Goal: Information Seeking & Learning: Learn about a topic

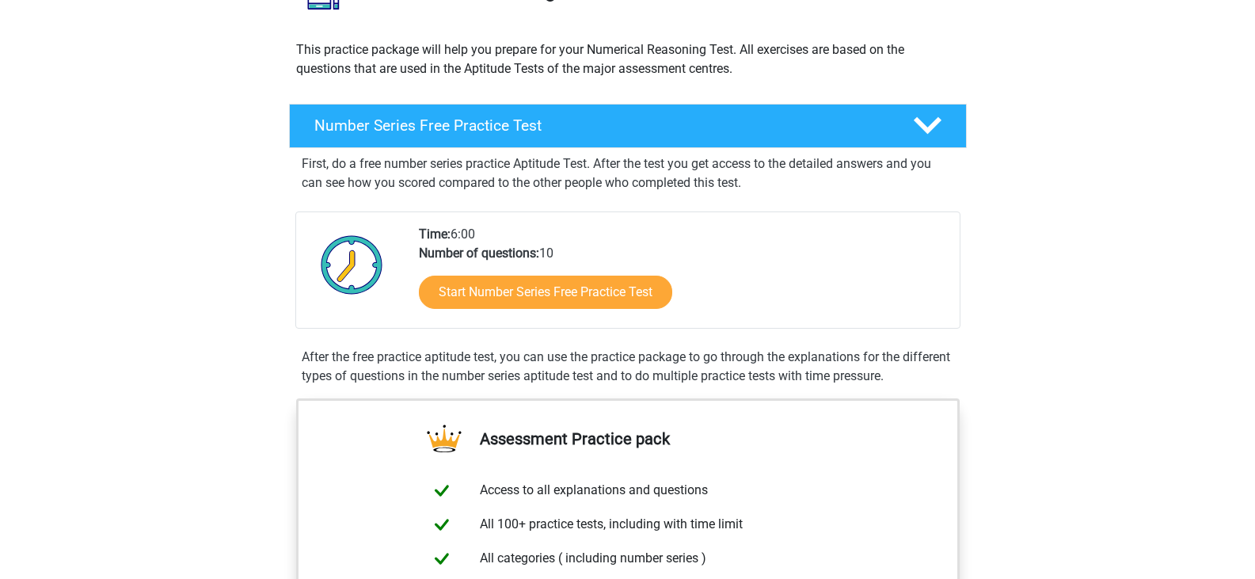
scroll to position [158, 0]
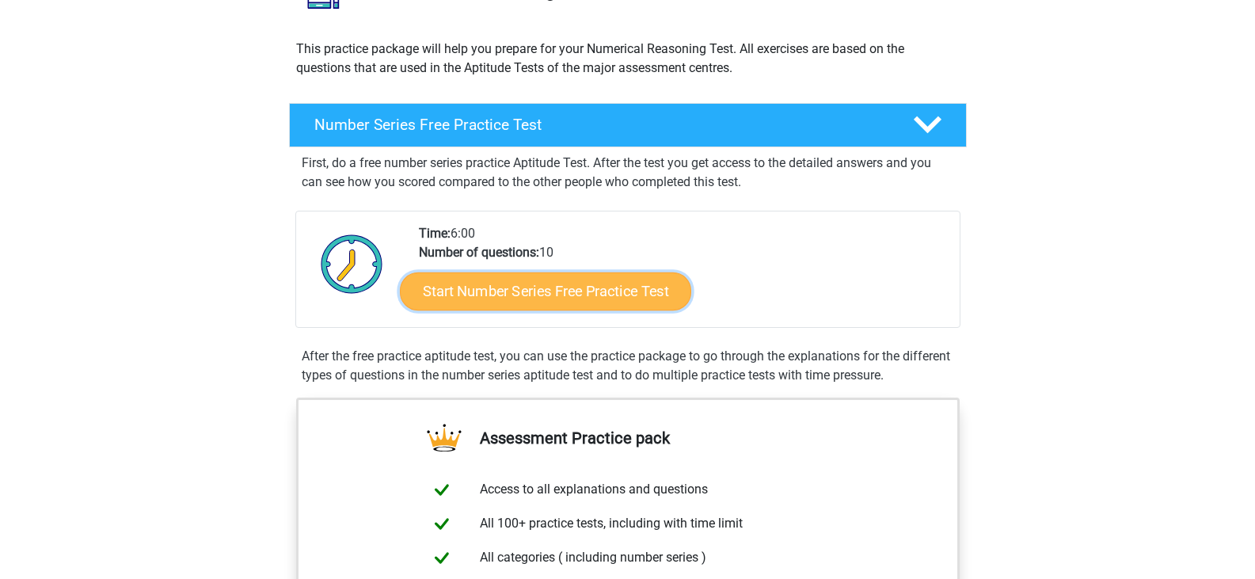
click at [528, 294] on link "Start Number Series Free Practice Test" at bounding box center [545, 291] width 291 height 38
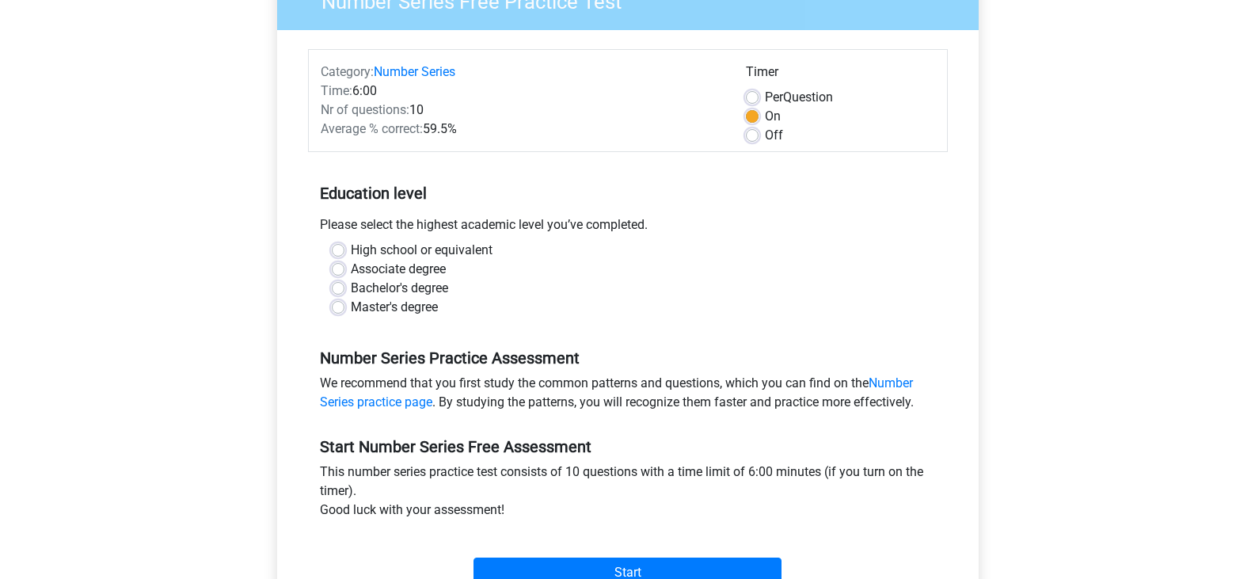
scroll to position [158, 0]
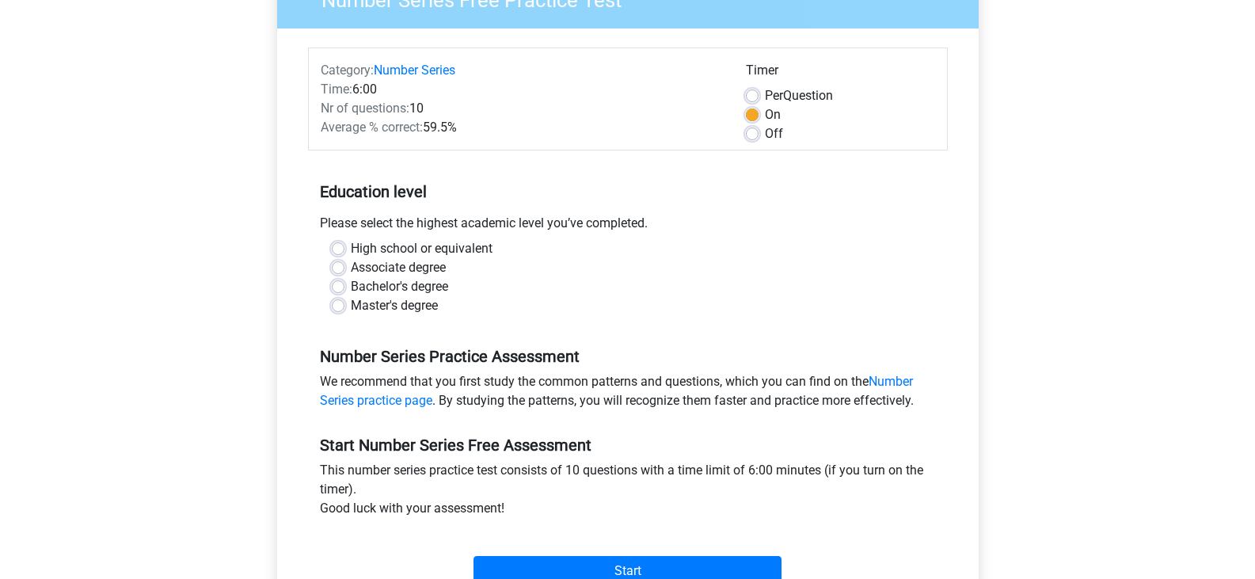
click at [345, 249] on div "High school or equivalent" at bounding box center [628, 248] width 592 height 19
click at [351, 288] on label "Bachelor's degree" at bounding box center [399, 286] width 97 height 19
click at [338, 288] on input "Bachelor's degree" at bounding box center [338, 285] width 13 height 16
radio input "true"
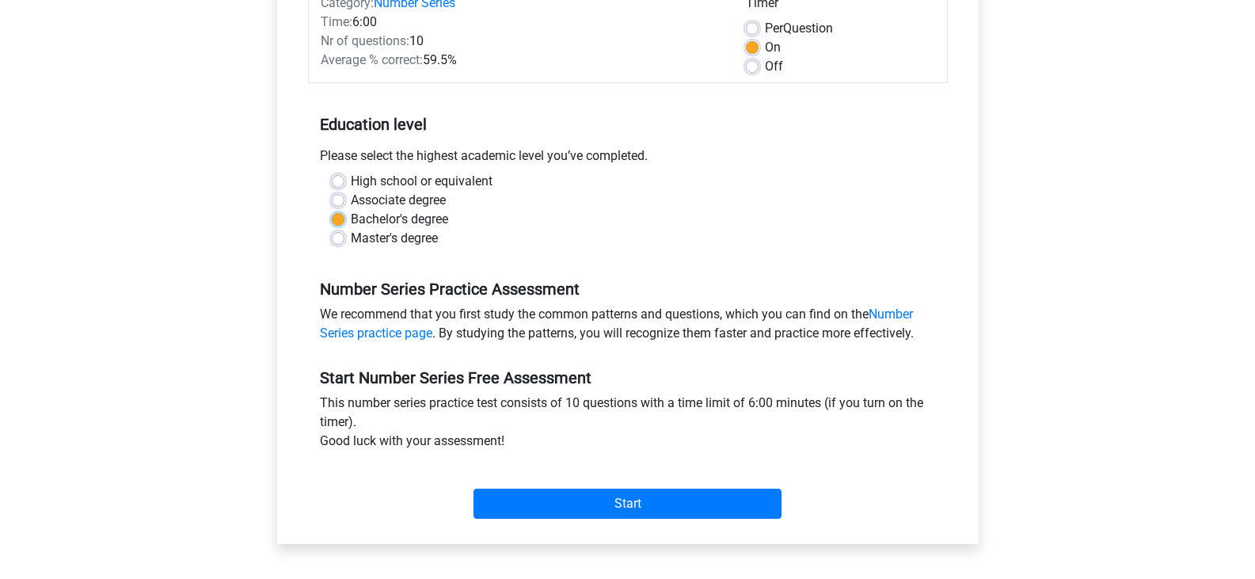
scroll to position [396, 0]
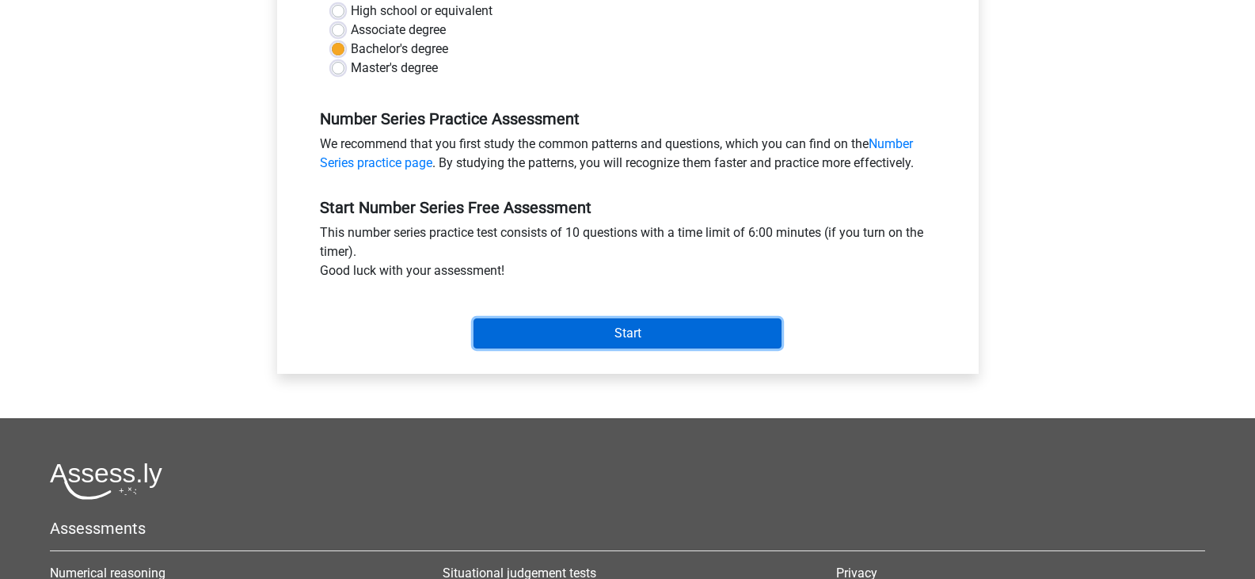
click at [545, 325] on input "Start" at bounding box center [627, 333] width 308 height 30
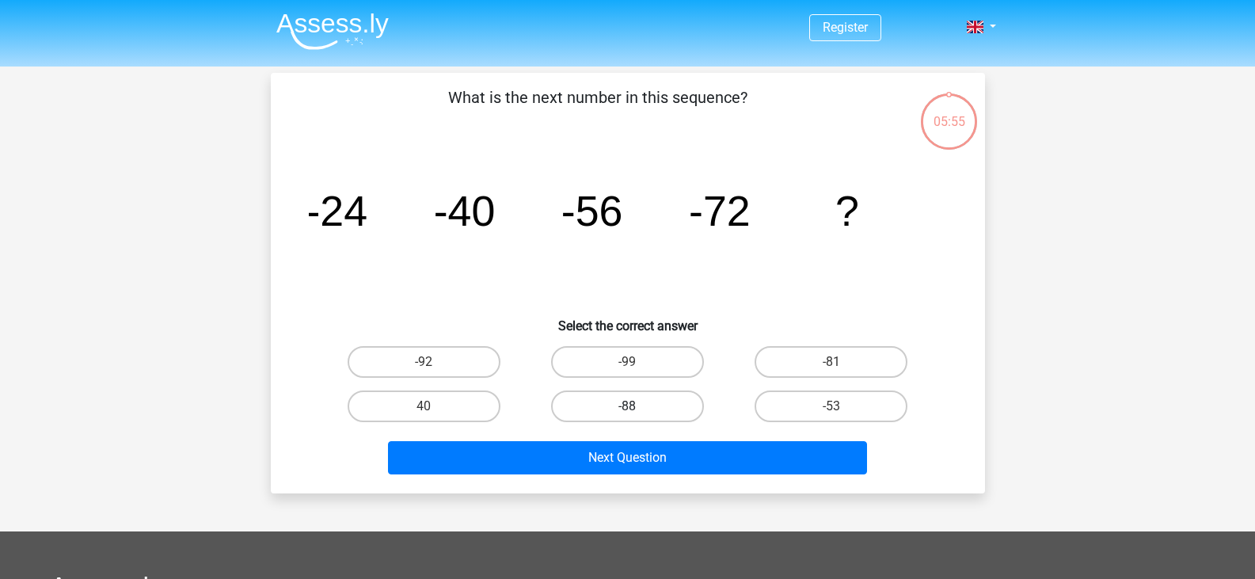
click at [682, 420] on label "-88" at bounding box center [627, 406] width 153 height 32
click at [637, 416] on input "-88" at bounding box center [632, 411] width 10 height 10
radio input "true"
click at [679, 404] on label "-88" at bounding box center [627, 406] width 153 height 32
click at [637, 406] on input "-88" at bounding box center [632, 411] width 10 height 10
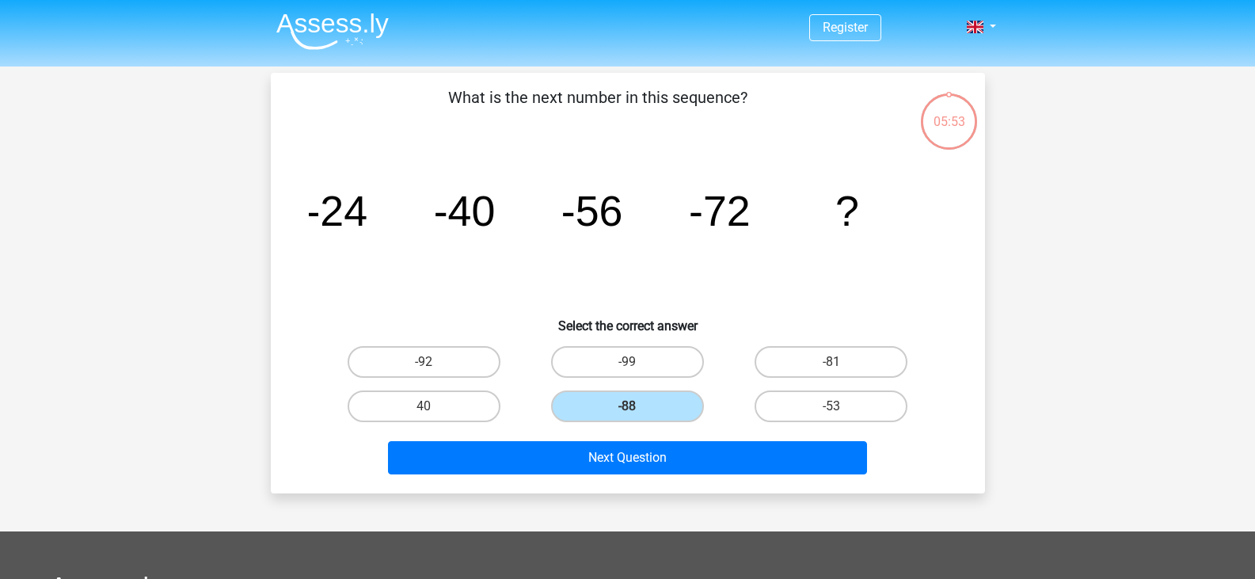
click at [634, 408] on input "-88" at bounding box center [632, 411] width 10 height 10
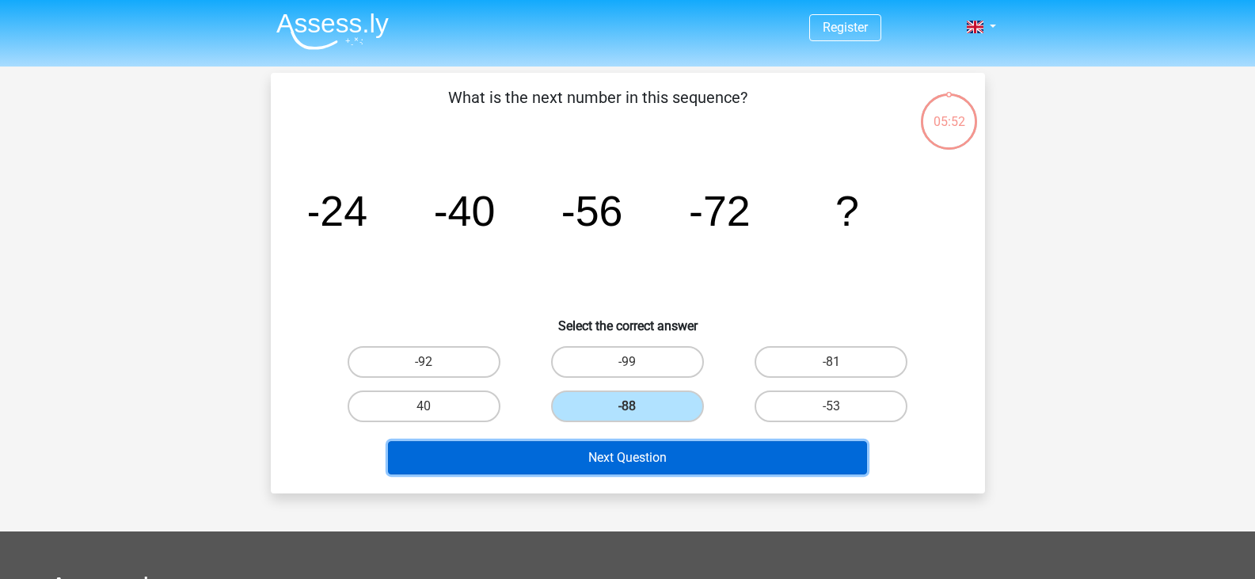
click at [647, 456] on button "Next Question" at bounding box center [627, 457] width 479 height 33
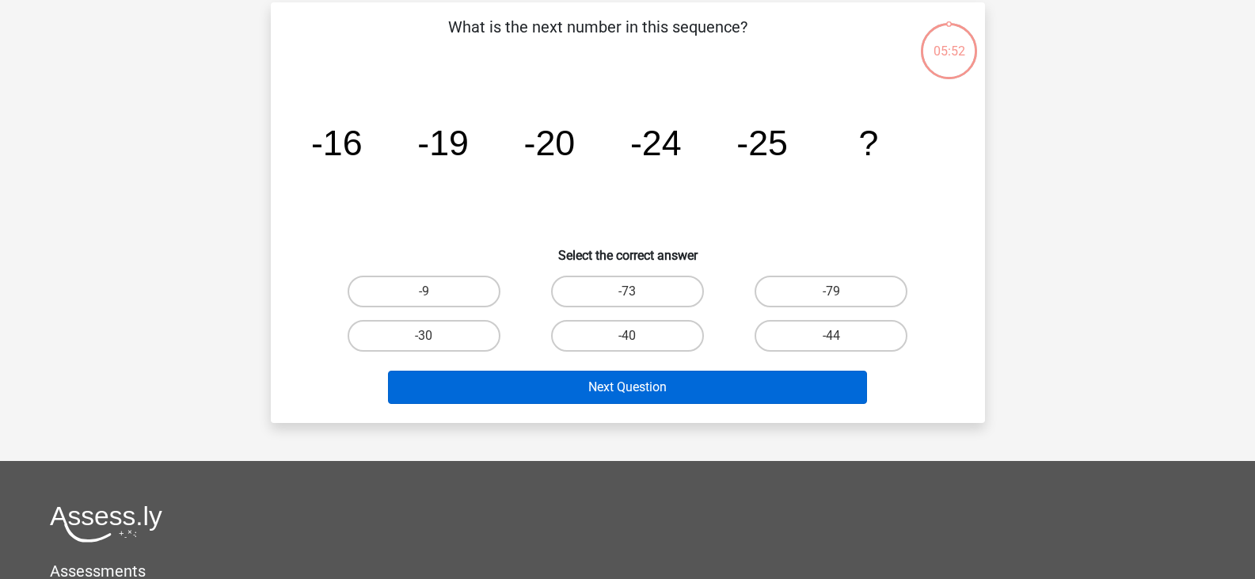
scroll to position [73, 0]
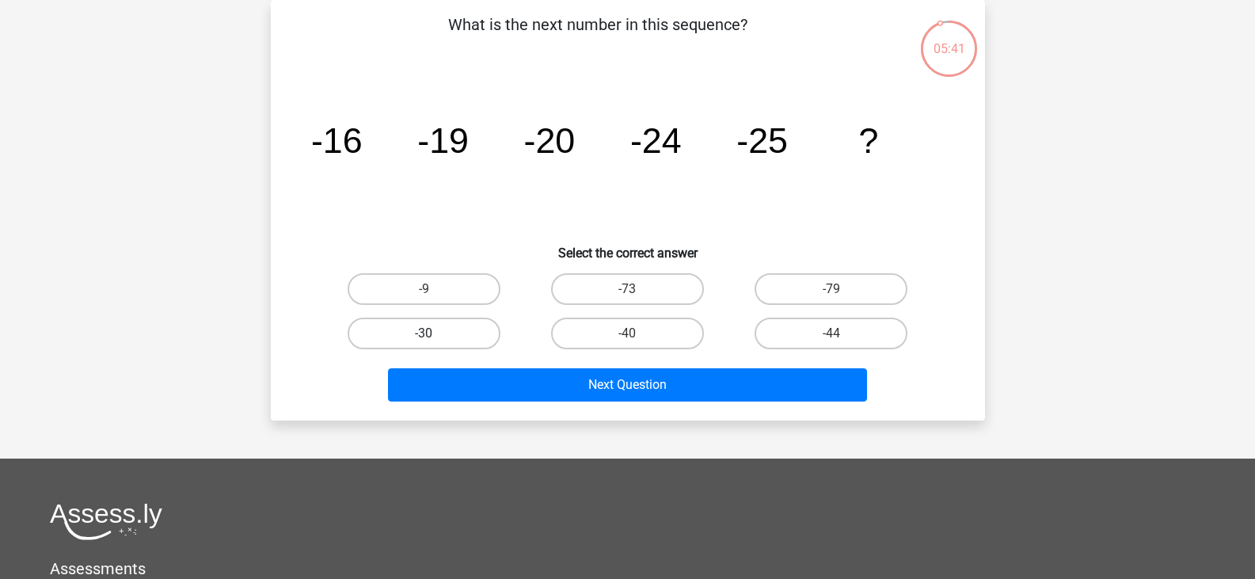
click at [481, 322] on label "-30" at bounding box center [423, 333] width 153 height 32
click at [434, 333] on input "-30" at bounding box center [428, 338] width 10 height 10
radio input "true"
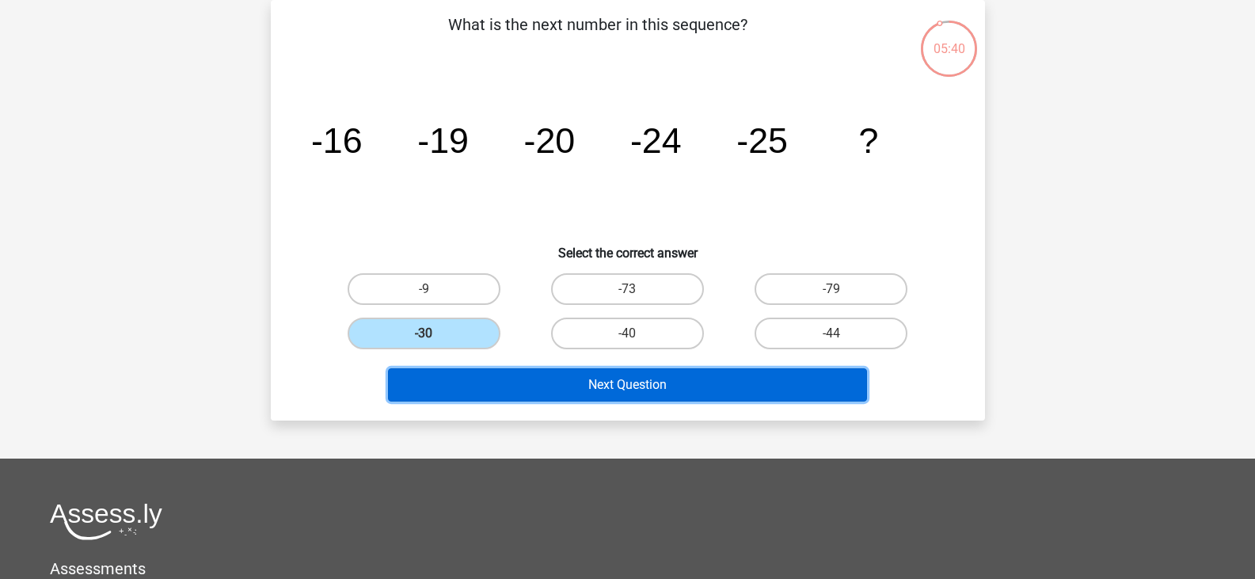
click at [543, 382] on button "Next Question" at bounding box center [627, 384] width 479 height 33
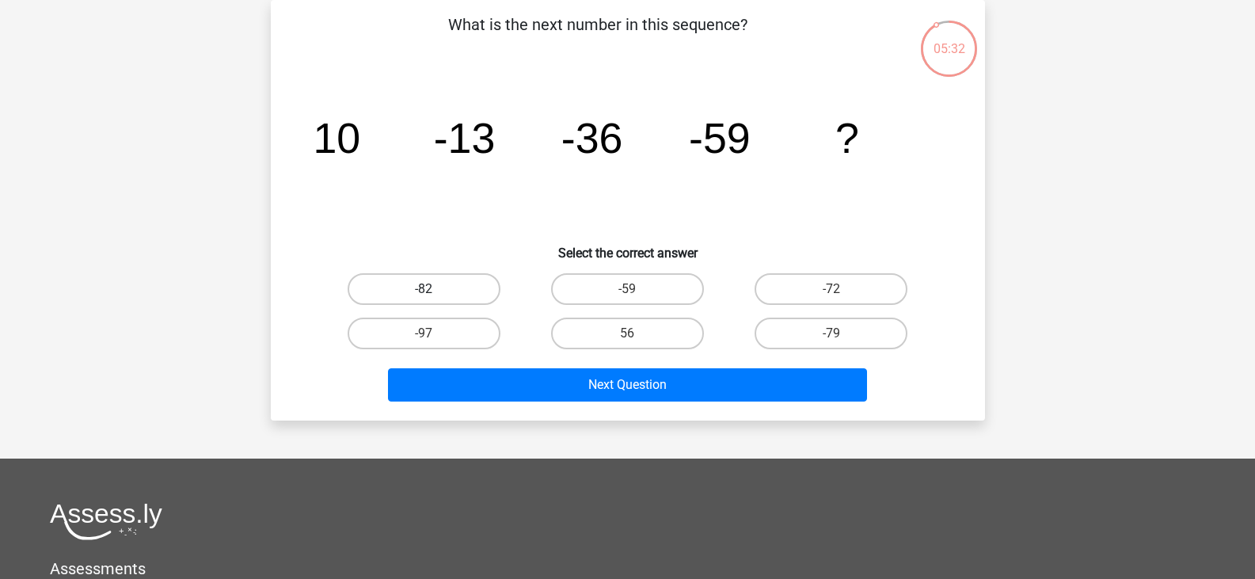
click at [453, 281] on label "-82" at bounding box center [423, 289] width 153 height 32
click at [434, 289] on input "-82" at bounding box center [428, 294] width 10 height 10
radio input "true"
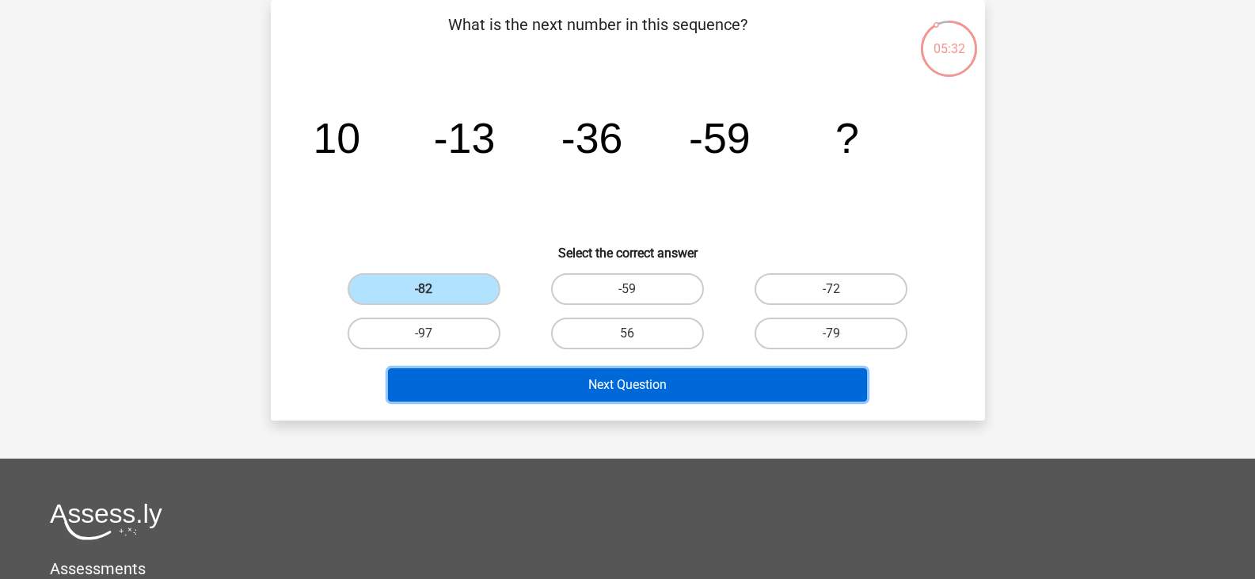
click at [602, 390] on button "Next Question" at bounding box center [627, 384] width 479 height 33
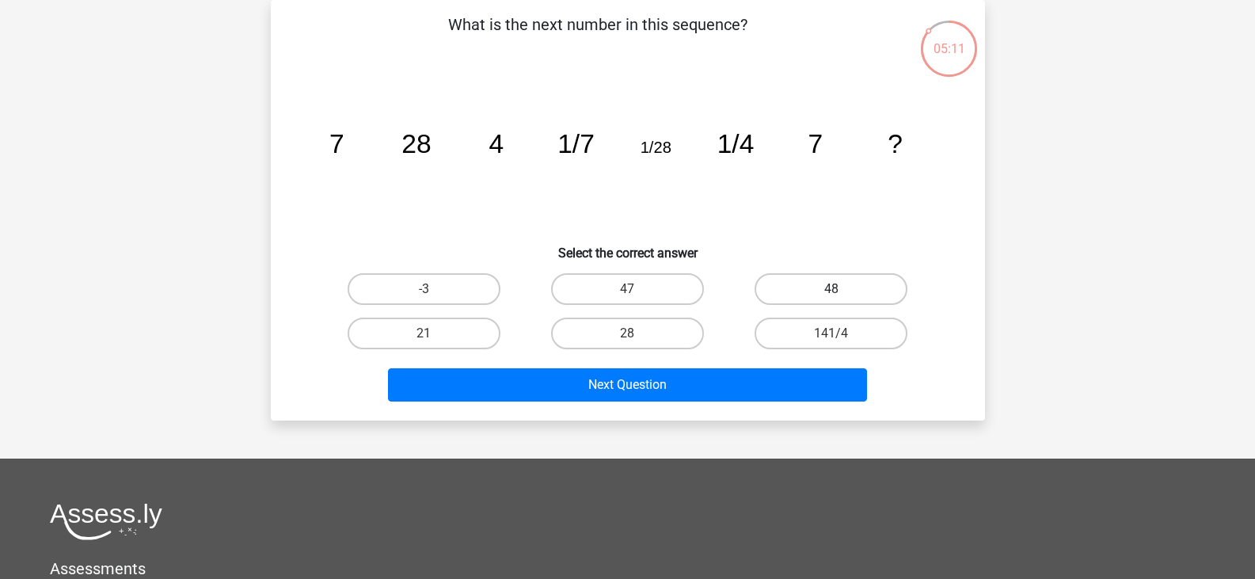
click at [802, 280] on label "48" at bounding box center [830, 289] width 153 height 32
click at [831, 289] on input "48" at bounding box center [836, 294] width 10 height 10
radio input "true"
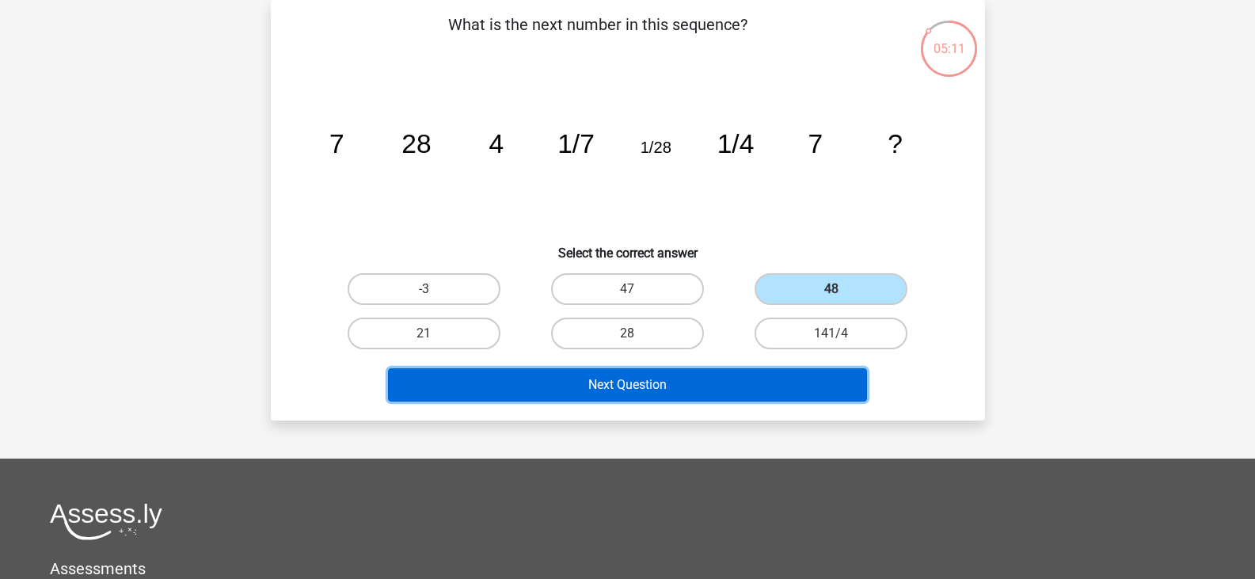
click at [673, 389] on button "Next Question" at bounding box center [627, 384] width 479 height 33
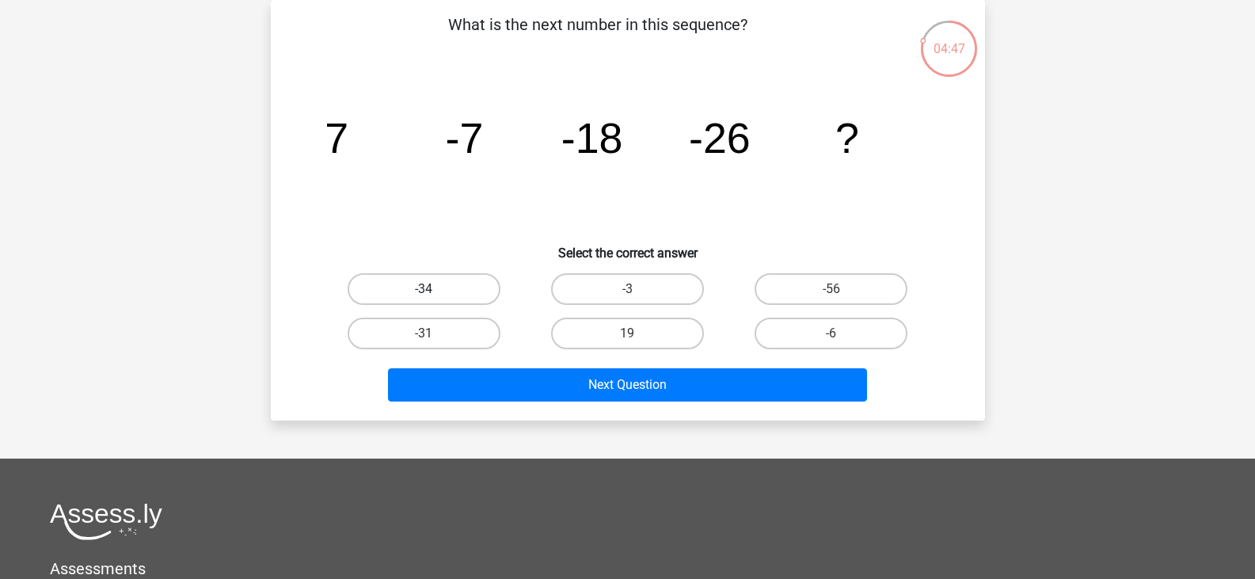
click at [382, 285] on label "-34" at bounding box center [423, 289] width 153 height 32
click at [423, 289] on input "-34" at bounding box center [428, 294] width 10 height 10
radio input "true"
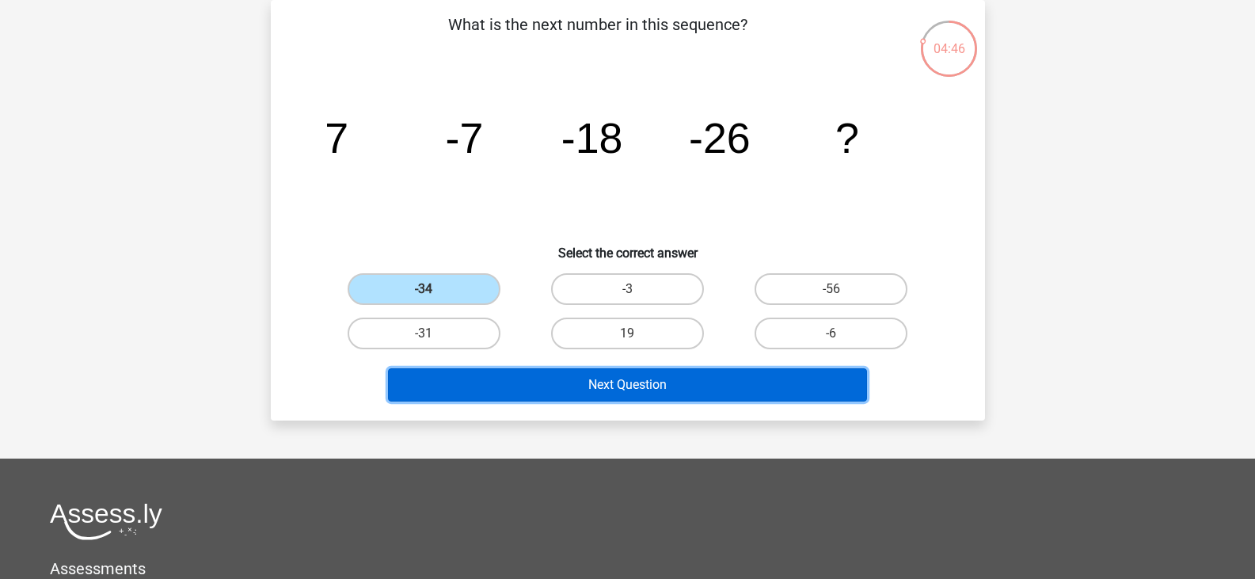
click at [469, 381] on button "Next Question" at bounding box center [627, 384] width 479 height 33
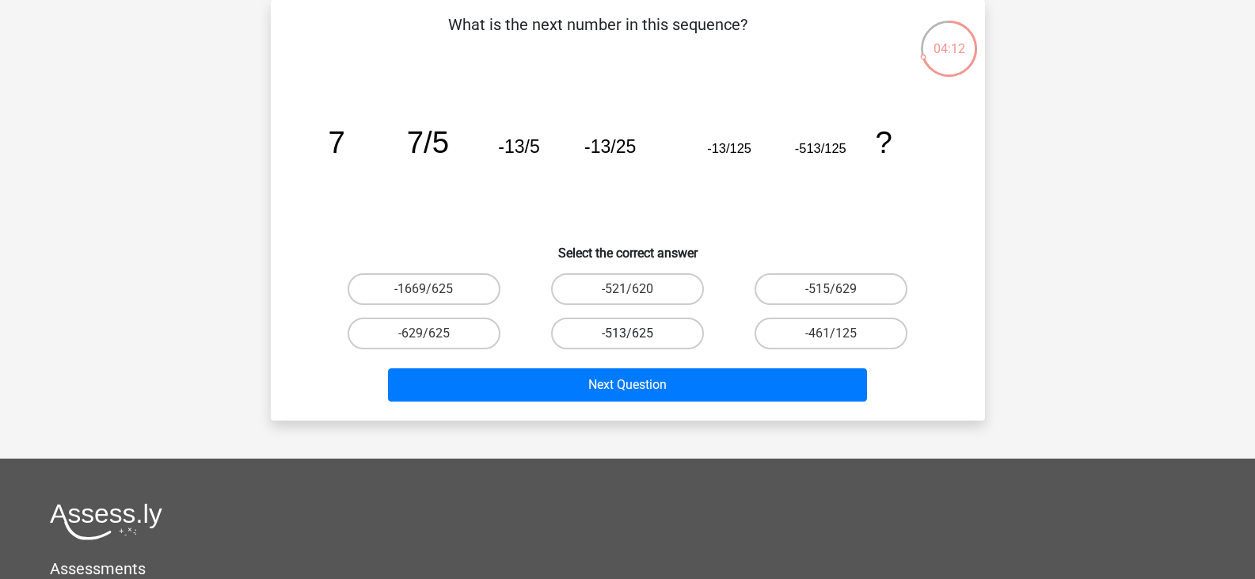
click at [602, 347] on label "-513/625" at bounding box center [627, 333] width 153 height 32
click at [627, 344] on input "-513/625" at bounding box center [632, 338] width 10 height 10
radio input "true"
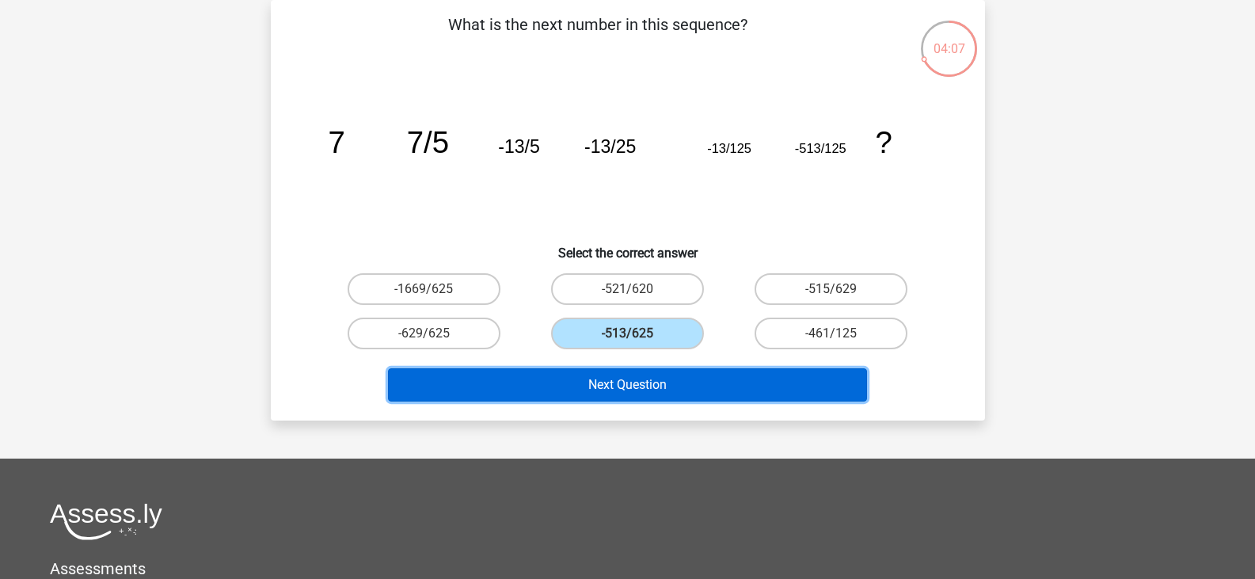
click at [519, 370] on button "Next Question" at bounding box center [627, 384] width 479 height 33
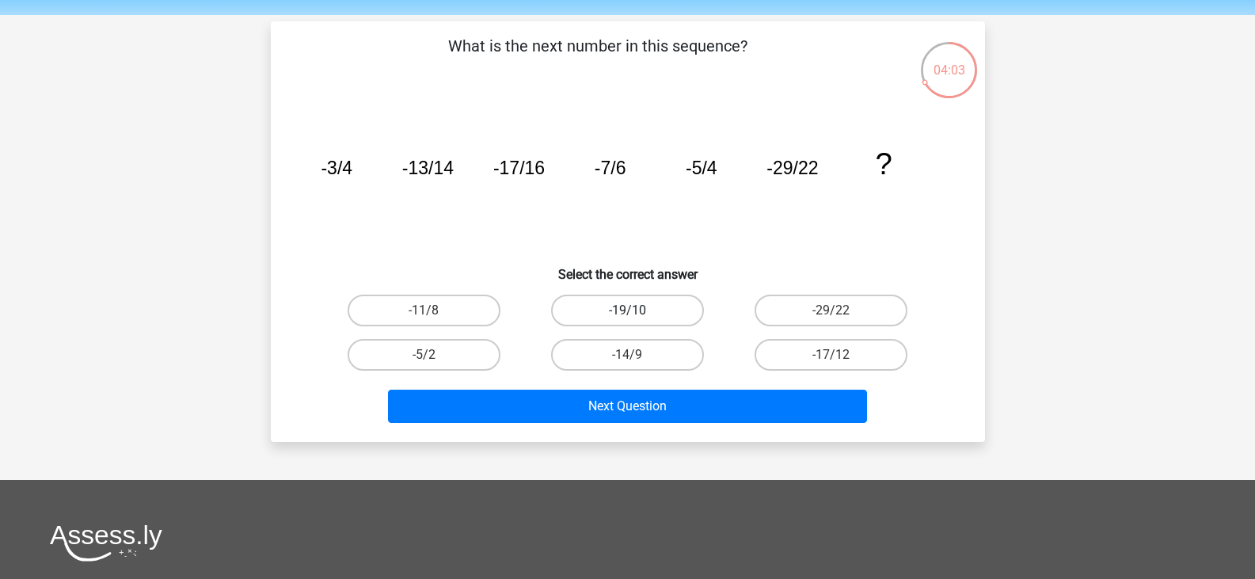
scroll to position [79, 0]
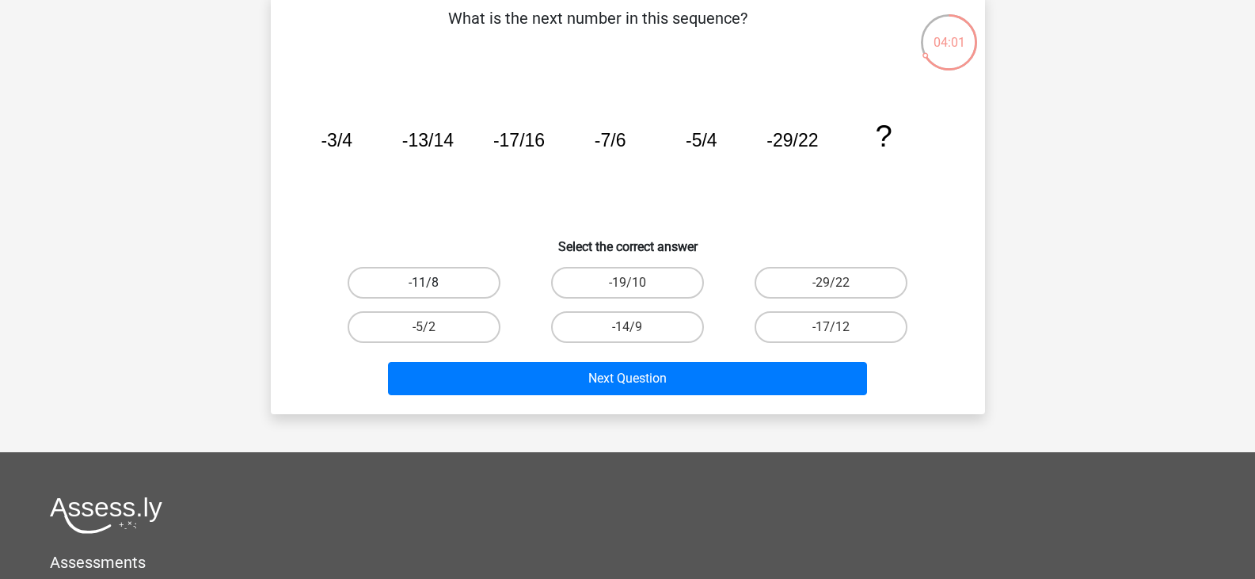
click at [468, 288] on label "-11/8" at bounding box center [423, 283] width 153 height 32
click at [434, 288] on input "-11/8" at bounding box center [428, 288] width 10 height 10
radio input "true"
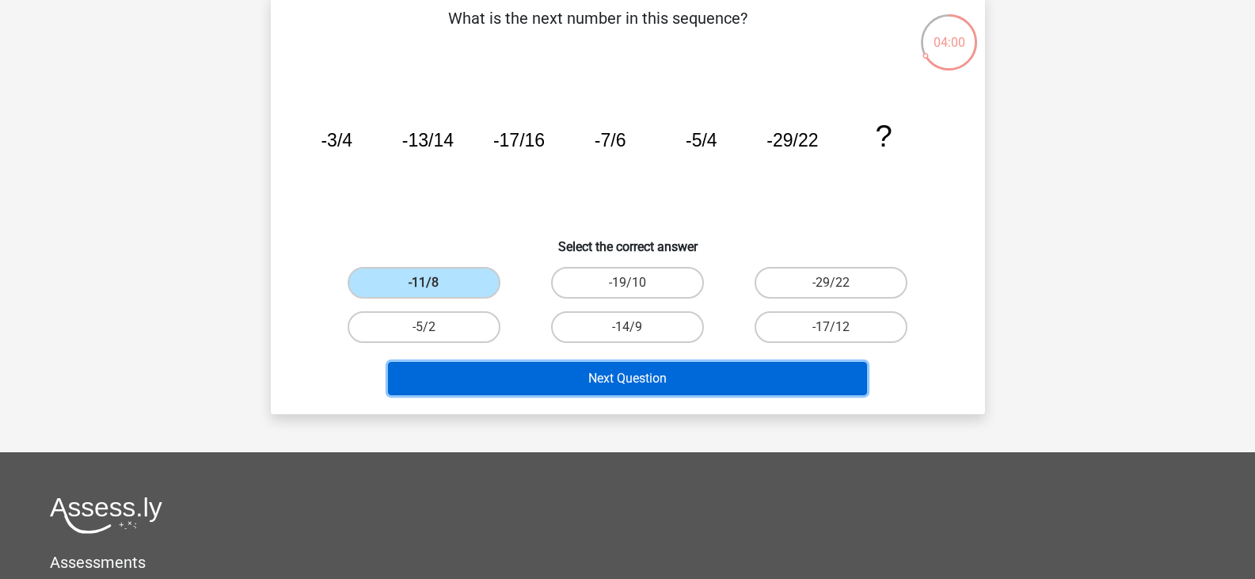
click at [529, 370] on button "Next Question" at bounding box center [627, 378] width 479 height 33
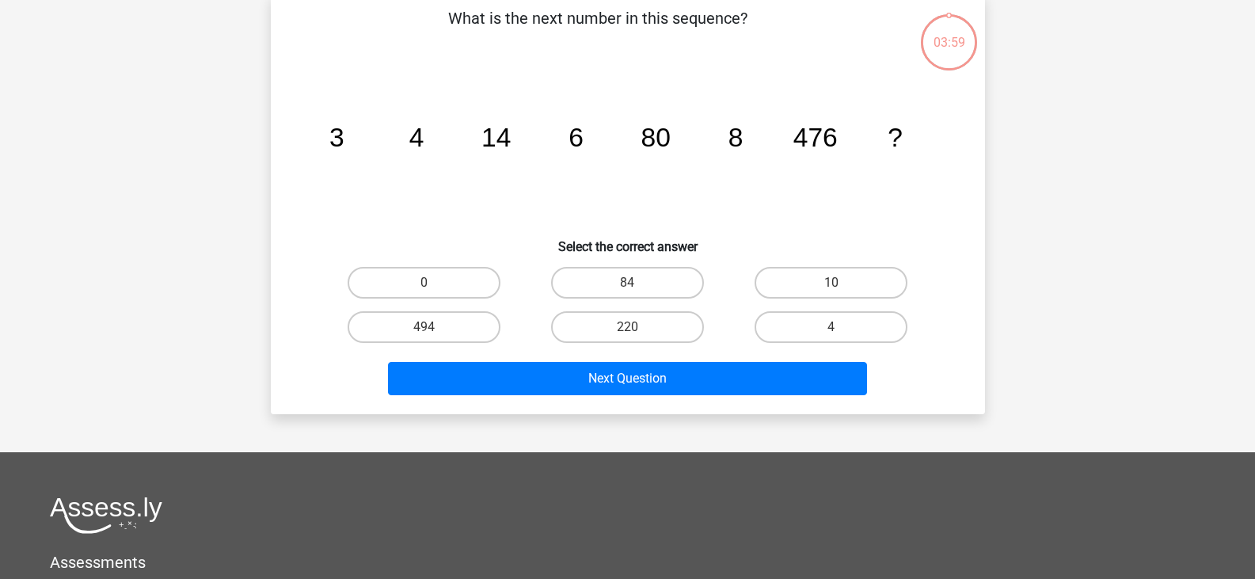
scroll to position [73, 0]
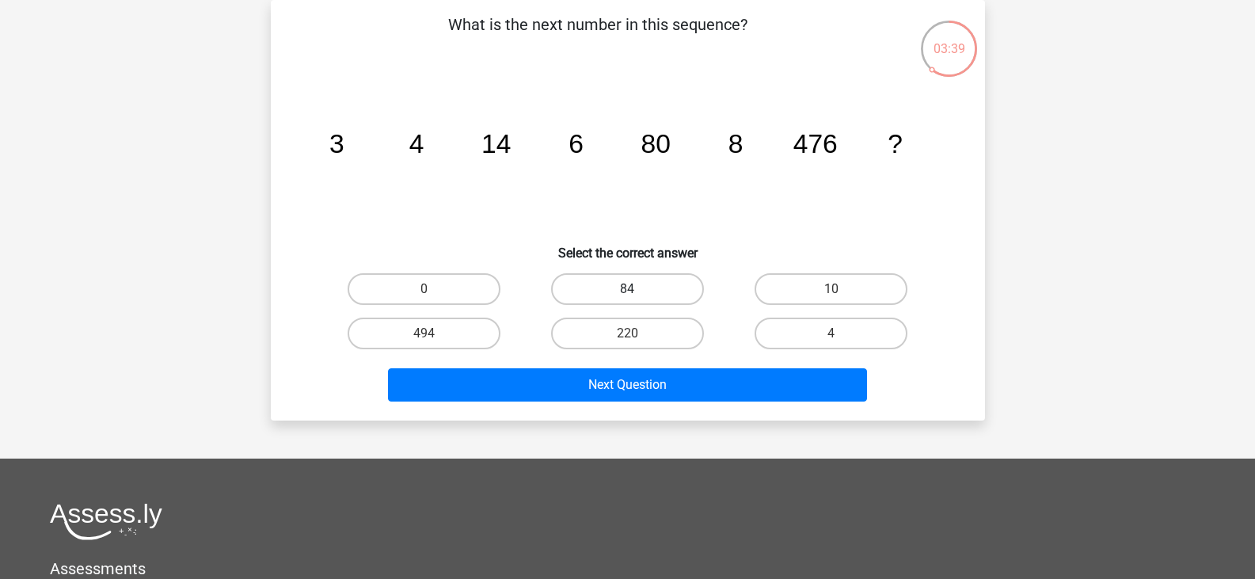
click at [620, 292] on label "84" at bounding box center [627, 289] width 153 height 32
click at [627, 292] on input "84" at bounding box center [632, 294] width 10 height 10
radio input "true"
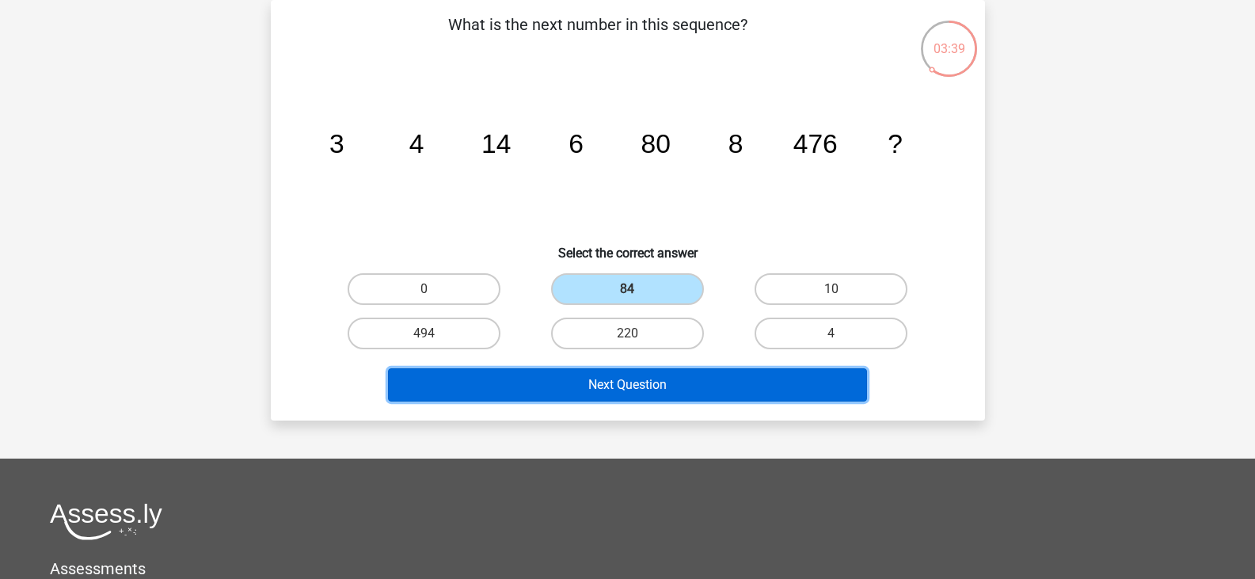
click at [625, 378] on button "Next Question" at bounding box center [627, 384] width 479 height 33
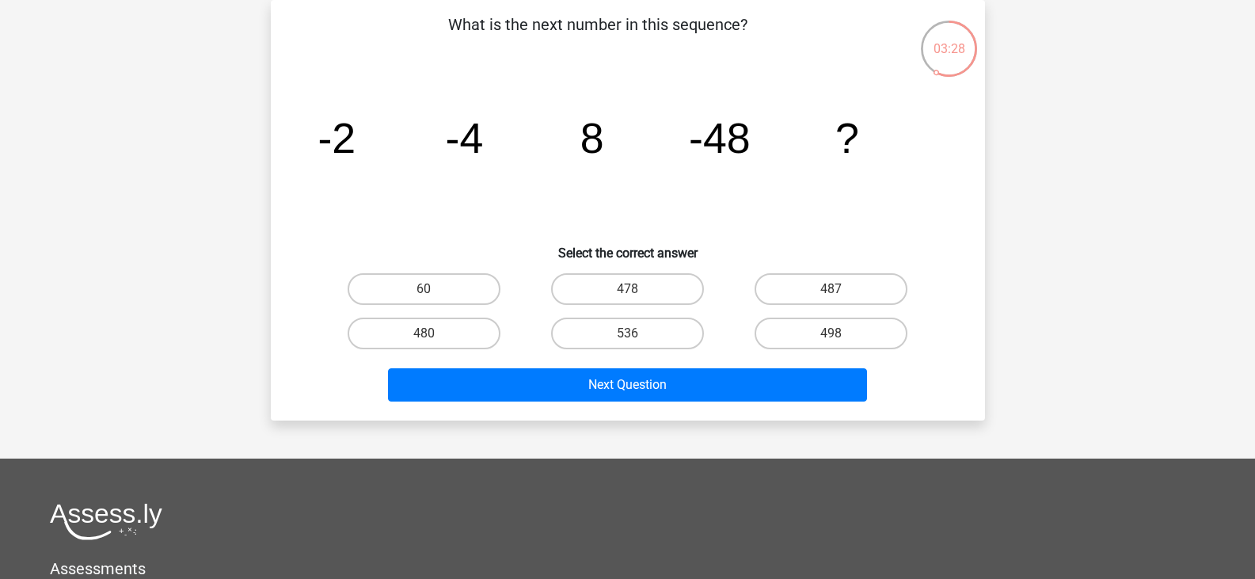
click at [629, 297] on input "478" at bounding box center [632, 294] width 10 height 10
radio input "true"
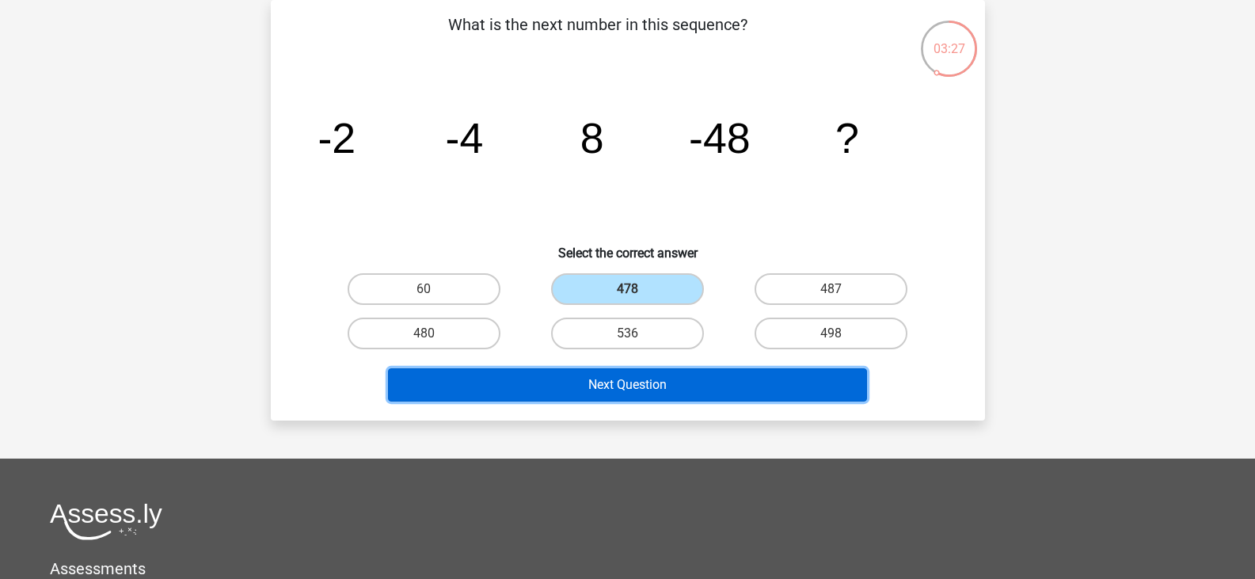
click at [630, 386] on button "Next Question" at bounding box center [627, 384] width 479 height 33
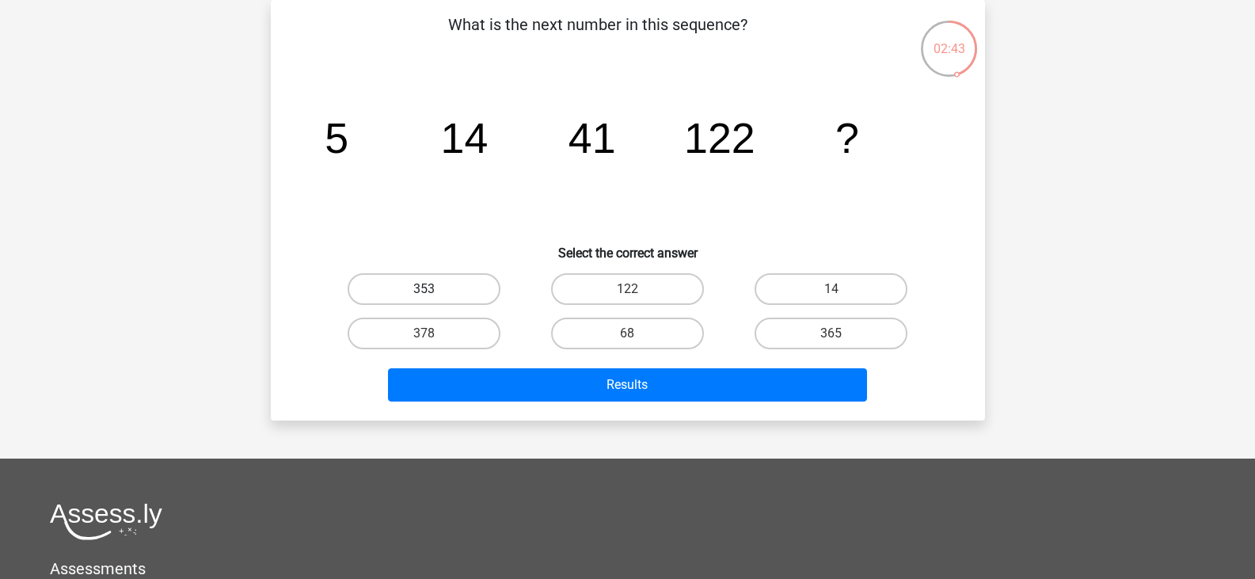
click at [487, 304] on label "353" at bounding box center [423, 289] width 153 height 32
click at [434, 299] on input "353" at bounding box center [428, 294] width 10 height 10
radio input "true"
click at [486, 302] on label "353" at bounding box center [423, 289] width 153 height 32
click at [434, 299] on input "353" at bounding box center [428, 294] width 10 height 10
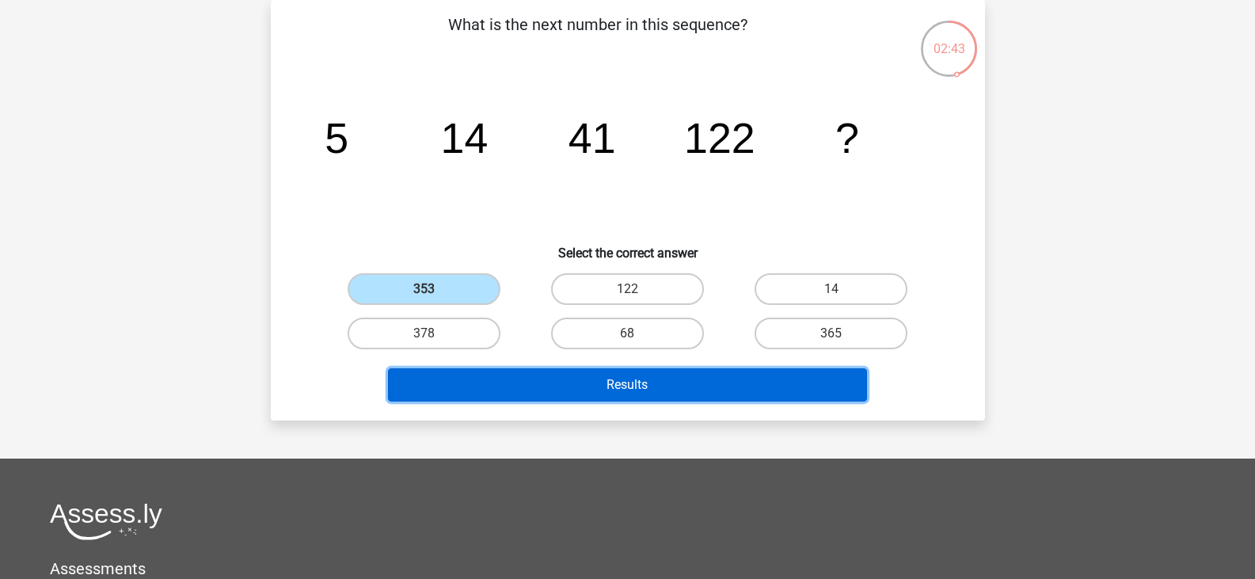
click at [530, 384] on button "Results" at bounding box center [627, 384] width 479 height 33
